Goal: Task Accomplishment & Management: Use online tool/utility

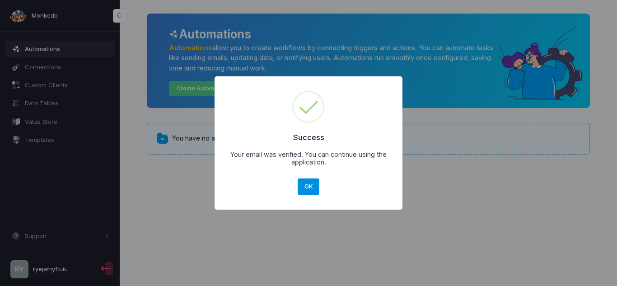
click at [308, 182] on button "OK" at bounding box center [309, 187] width 22 height 16
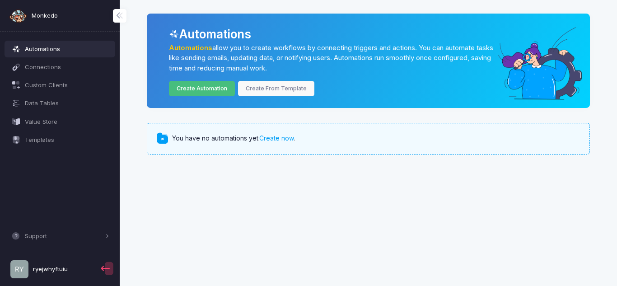
click at [206, 90] on link "Create Automation" at bounding box center [202, 89] width 66 height 16
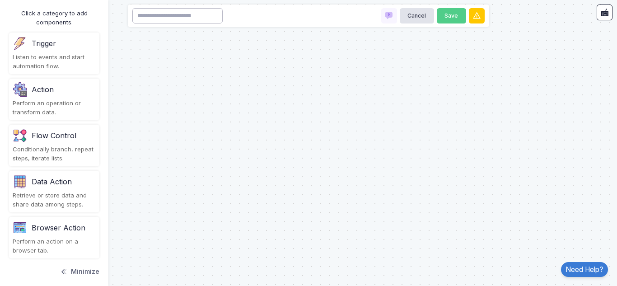
click at [198, 12] on input at bounding box center [177, 16] width 90 height 16
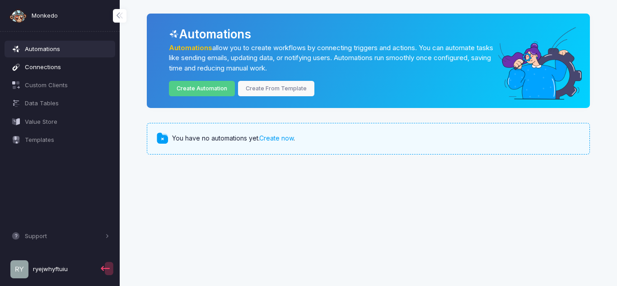
click at [30, 70] on span "Connections" at bounding box center [67, 67] width 85 height 9
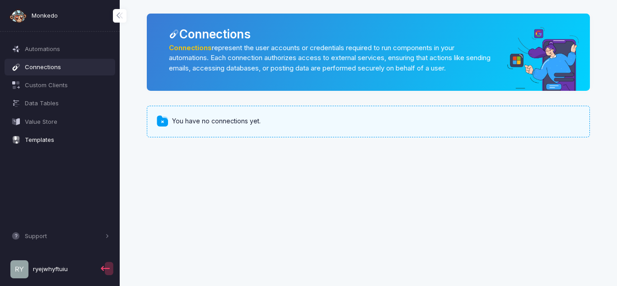
click at [49, 144] on span "Templates" at bounding box center [67, 140] width 85 height 9
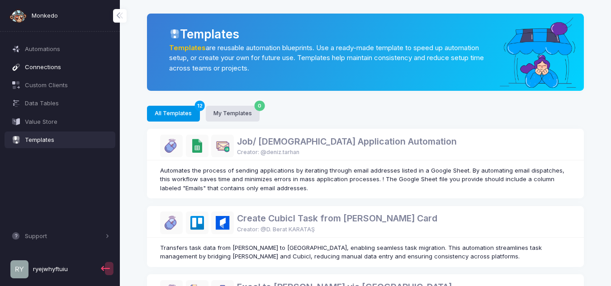
click at [35, 63] on span "Connections" at bounding box center [67, 67] width 85 height 9
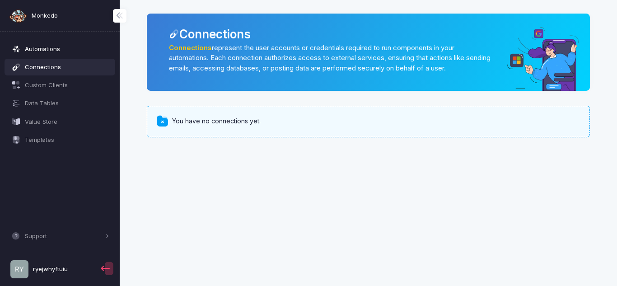
click at [48, 45] on span "Automations" at bounding box center [67, 49] width 85 height 9
